Goal: Information Seeking & Learning: Learn about a topic

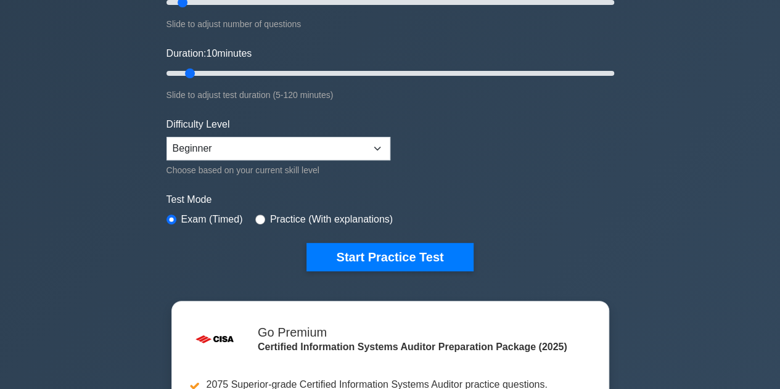
scroll to position [123, 0]
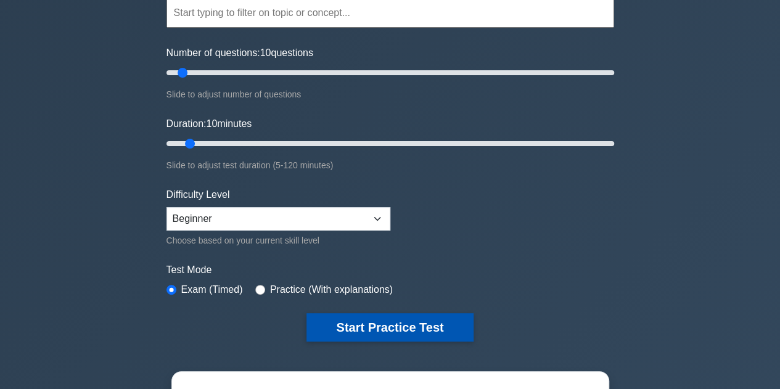
click at [358, 322] on button "Start Practice Test" at bounding box center [389, 327] width 166 height 28
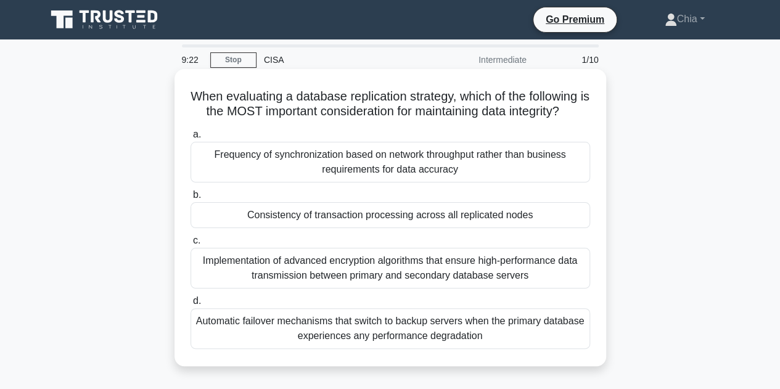
click at [460, 208] on div "Consistency of transaction processing across all replicated nodes" at bounding box center [389, 215] width 399 height 26
click at [190, 199] on input "b. Consistency of transaction processing across all replicated nodes" at bounding box center [190, 195] width 0 height 8
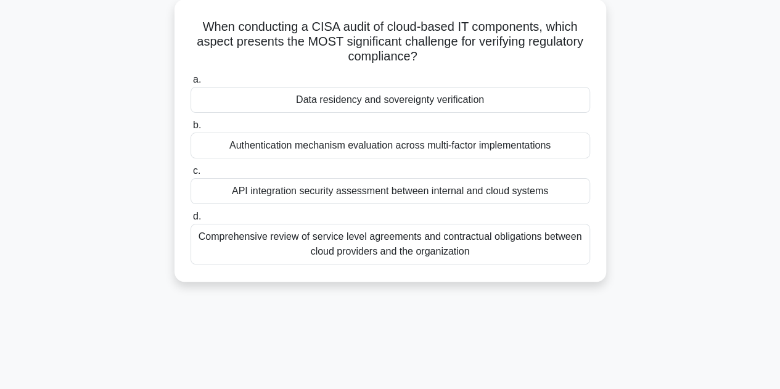
scroll to position [62, 0]
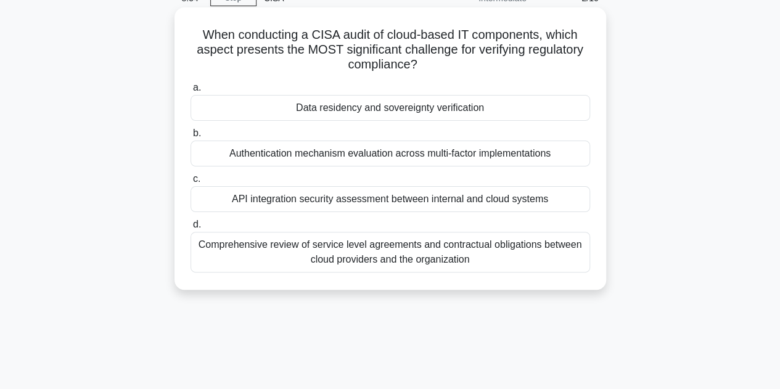
click at [364, 115] on div "Data residency and sovereignty verification" at bounding box center [389, 108] width 399 height 26
click at [190, 92] on input "a. Data residency and sovereignty verification" at bounding box center [190, 88] width 0 height 8
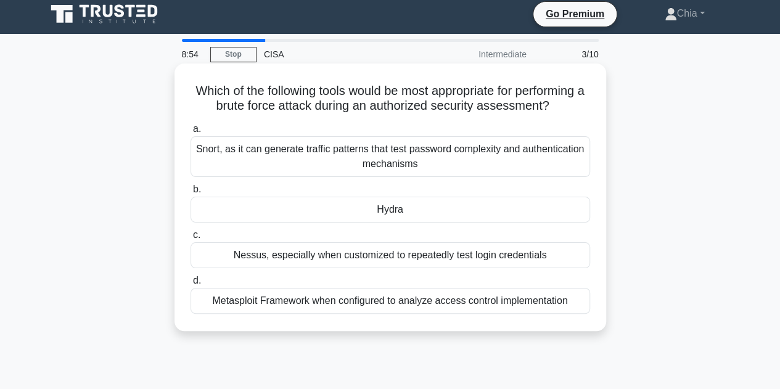
scroll to position [0, 0]
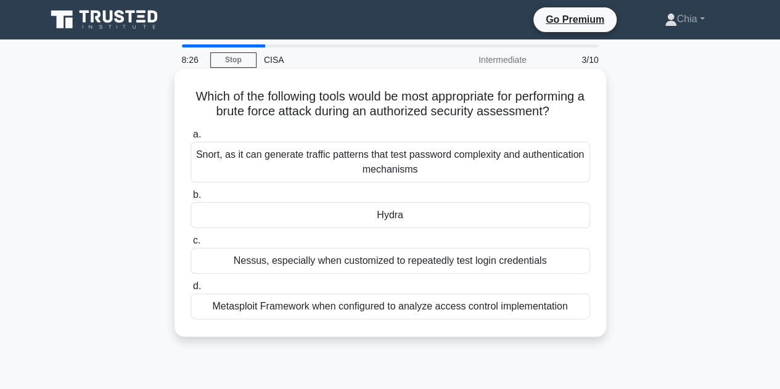
click at [300, 161] on div "Snort, as it can generate traffic patterns that test password complexity and au…" at bounding box center [389, 162] width 399 height 41
click at [190, 139] on input "a. Snort, as it can generate traffic patterns that test password complexity and…" at bounding box center [190, 135] width 0 height 8
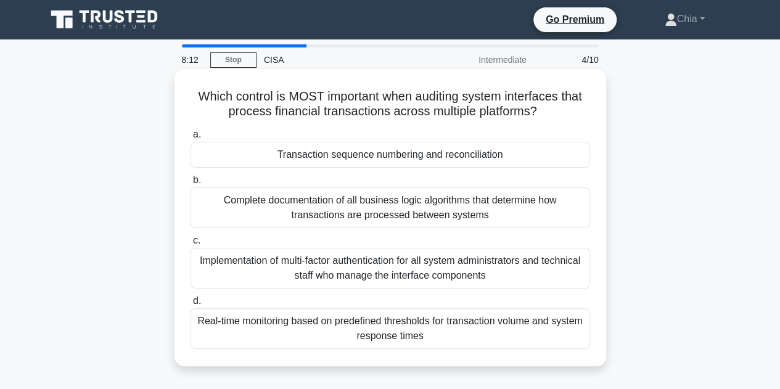
click at [311, 270] on div "Implementation of multi-factor authentication for all system administrators and…" at bounding box center [389, 268] width 399 height 41
click at [190, 245] on input "c. Implementation of multi-factor authentication for all system administrators …" at bounding box center [190, 241] width 0 height 8
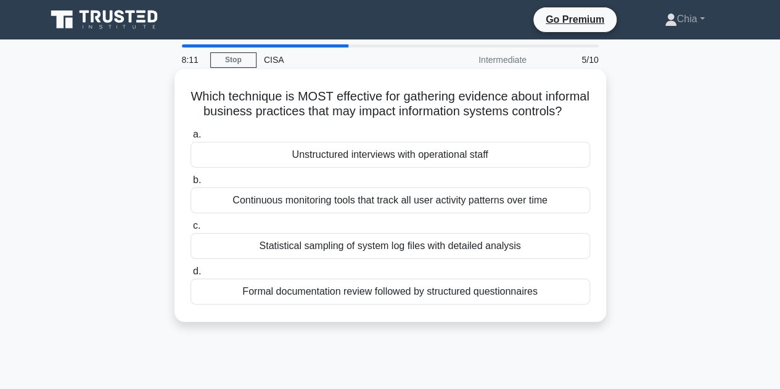
click at [292, 200] on label "b. Continuous monitoring tools that track all user activity patterns over time" at bounding box center [389, 193] width 399 height 41
click at [190, 184] on input "b. Continuous monitoring tools that track all user activity patterns over time" at bounding box center [190, 180] width 0 height 8
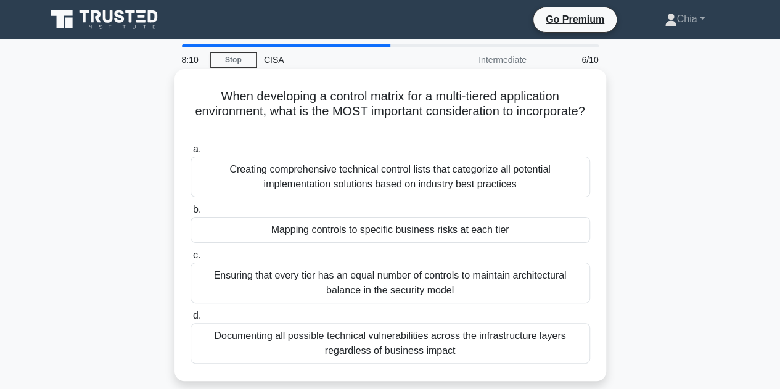
click at [299, 238] on div "Mapping controls to specific business risks at each tier" at bounding box center [389, 230] width 399 height 26
click at [190, 214] on input "b. Mapping controls to specific business risks at each tier" at bounding box center [190, 210] width 0 height 8
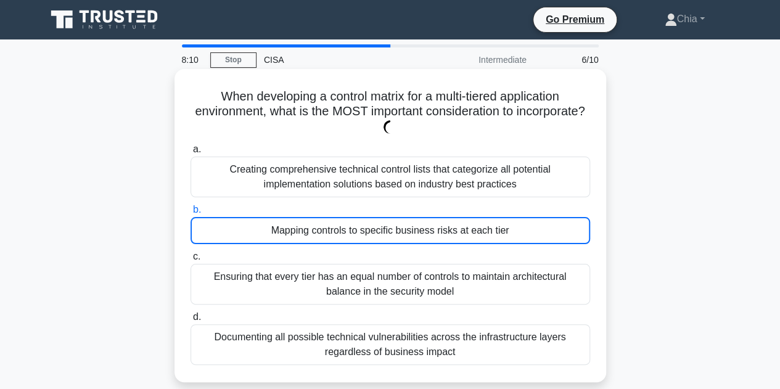
click at [309, 275] on div "Ensuring that every tier has an equal number of controls to maintain architectu…" at bounding box center [389, 284] width 399 height 41
click at [190, 261] on input "c. Ensuring that every tier has an equal number of controls to maintain archite…" at bounding box center [190, 257] width 0 height 8
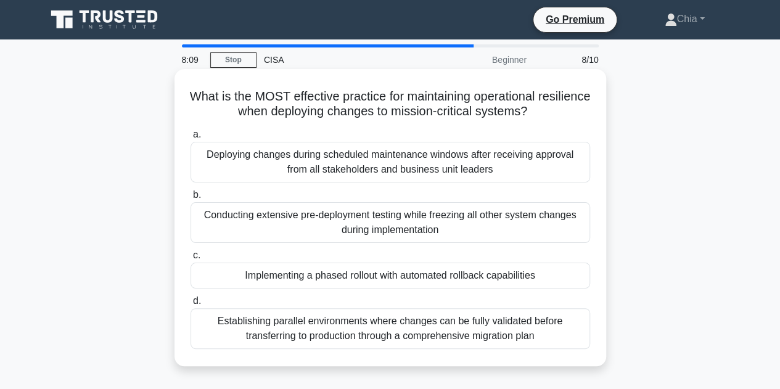
click at [316, 291] on div "a. Deploying changes during scheduled maintenance windows after receiving appro…" at bounding box center [390, 237] width 414 height 227
click at [313, 280] on div "Implementing a phased rollout with automated rollback capabilities" at bounding box center [389, 276] width 399 height 26
click at [190, 259] on input "c. Implementing a phased rollout with automated rollback capabilities" at bounding box center [190, 255] width 0 height 8
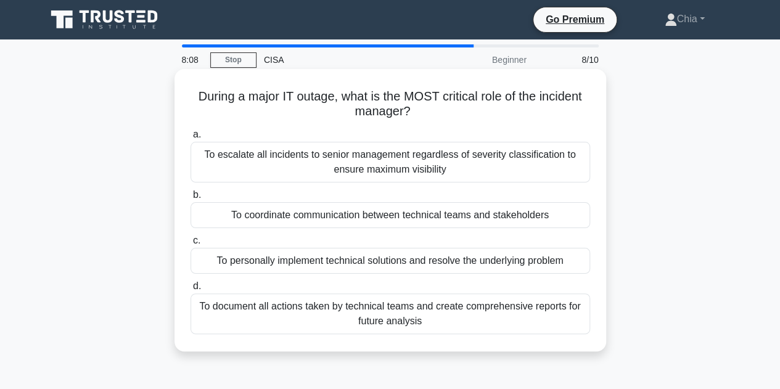
click at [292, 220] on div "To coordinate communication between technical teams and stakeholders" at bounding box center [389, 215] width 399 height 26
click at [190, 199] on input "b. To coordinate communication between technical teams and stakeholders" at bounding box center [190, 195] width 0 height 8
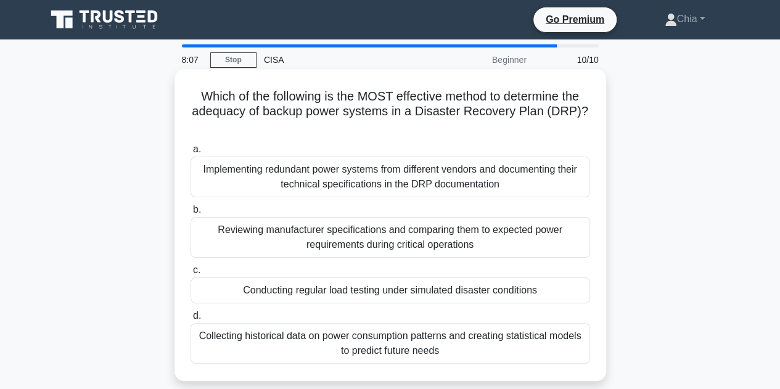
click at [279, 162] on div "Implementing redundant power systems from different vendors and documenting the…" at bounding box center [389, 177] width 399 height 41
click at [190, 153] on input "a. Implementing redundant power systems from different vendors and documenting …" at bounding box center [190, 149] width 0 height 8
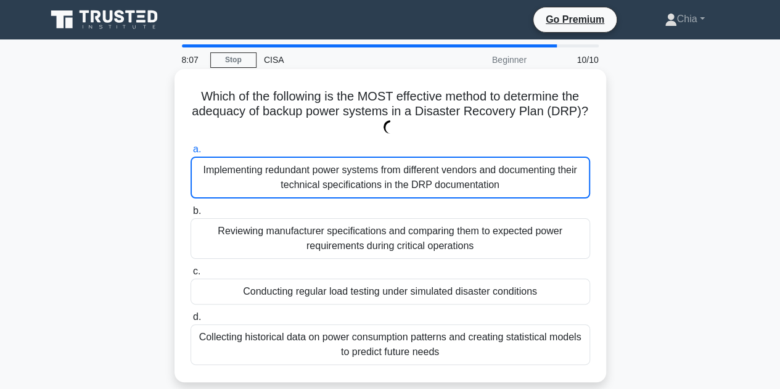
click at [279, 162] on div "Implementing redundant power systems from different vendors and documenting the…" at bounding box center [389, 178] width 399 height 42
click at [190, 153] on input "a. Implementing redundant power systems from different vendors and documenting …" at bounding box center [190, 149] width 0 height 8
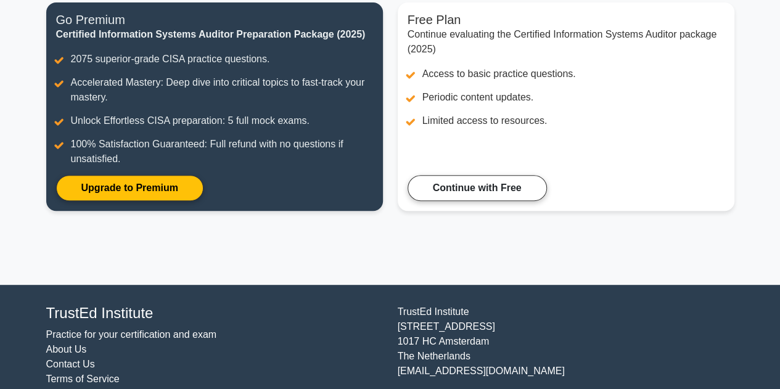
scroll to position [74, 0]
